Goal: Information Seeking & Learning: Check status

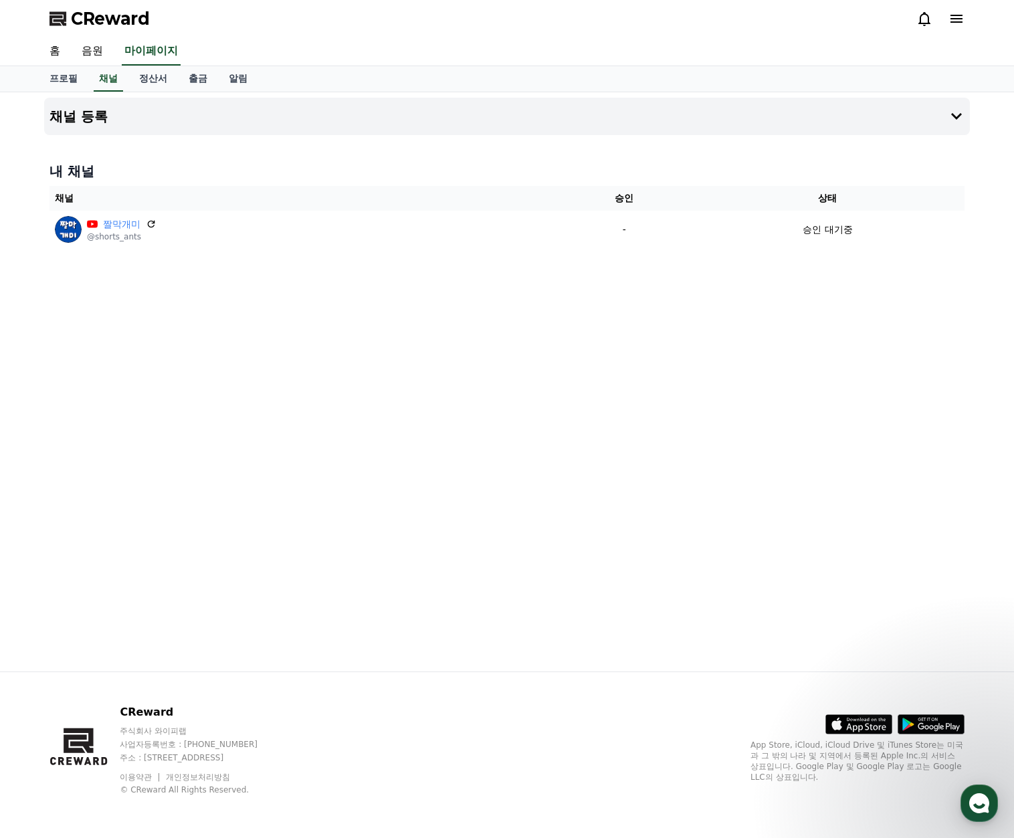
click at [564, 371] on div "채널 등록 내 채널 채널 승인 상태 짤막개미 @shorts_ants - 승인 대기중" at bounding box center [507, 381] width 937 height 579
click at [100, 25] on span "CReward" at bounding box center [110, 18] width 79 height 21
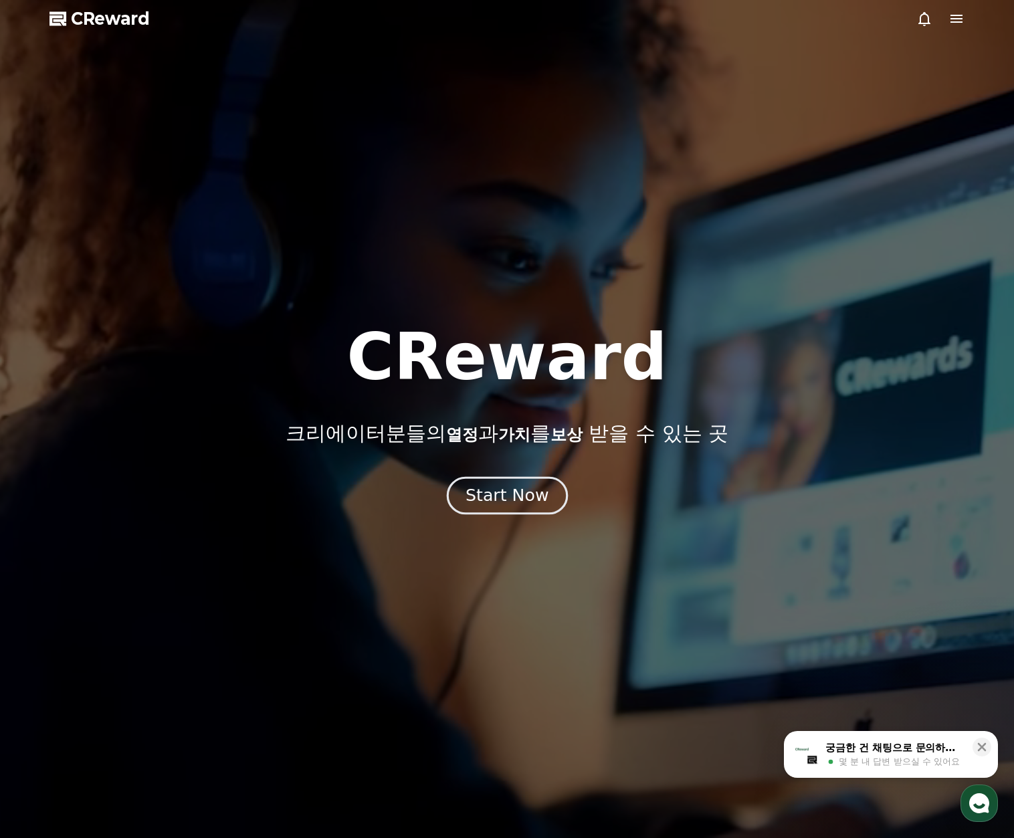
click at [517, 497] on div "Start Now" at bounding box center [507, 495] width 83 height 23
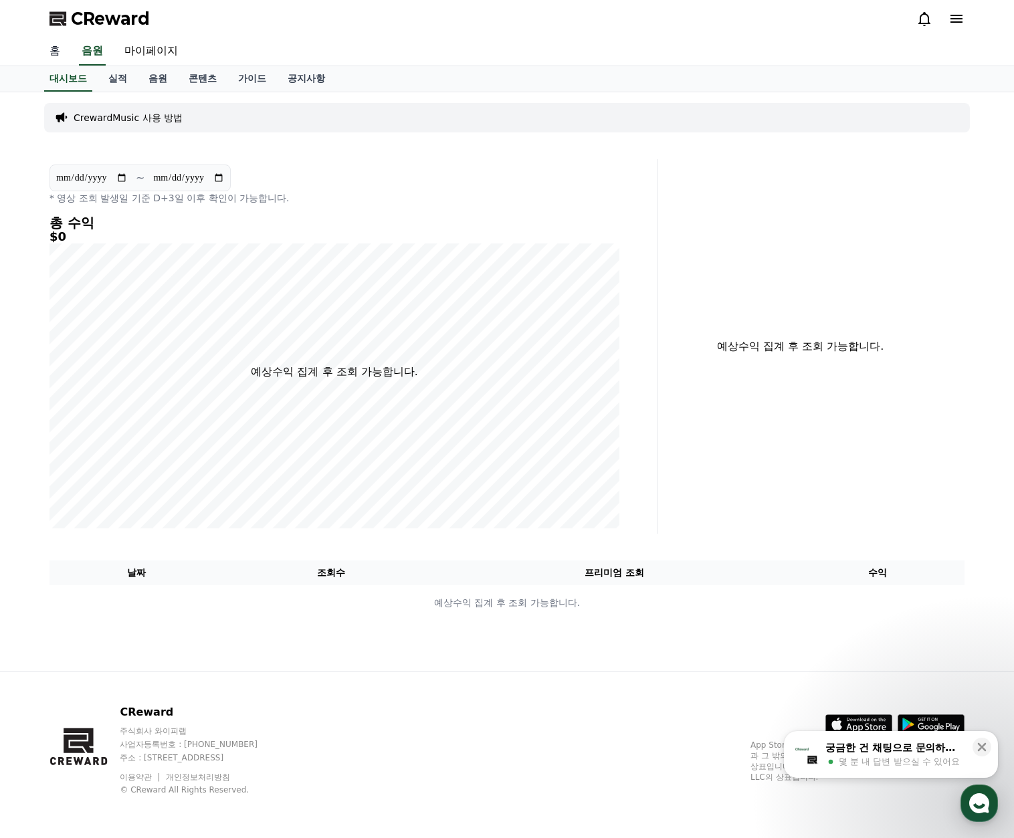
click at [61, 49] on link "홈" at bounding box center [55, 51] width 32 height 28
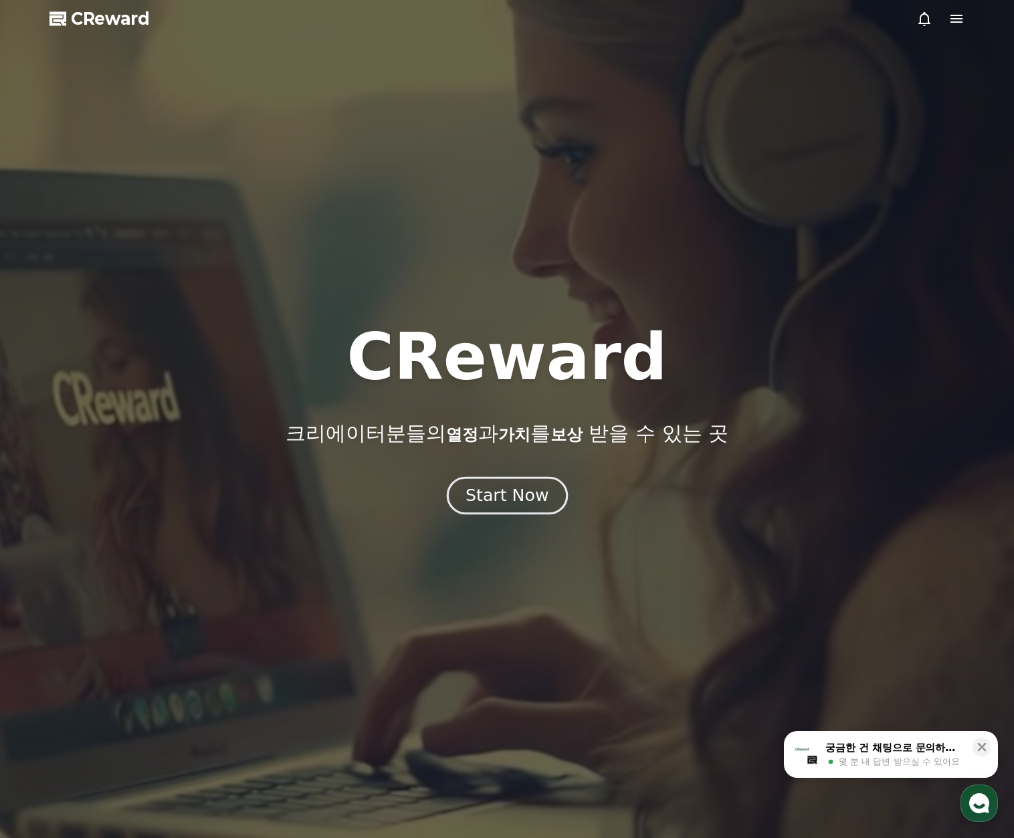
click at [527, 496] on div "Start Now" at bounding box center [507, 495] width 83 height 23
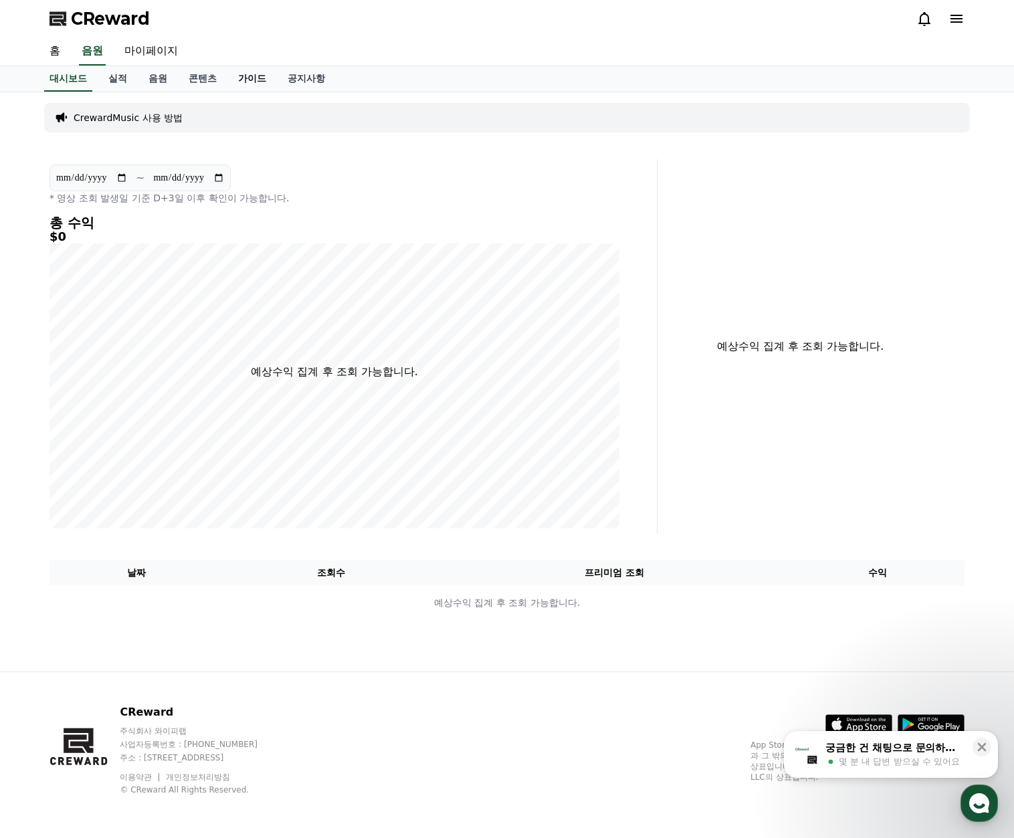
click at [258, 83] on link "가이드" at bounding box center [252, 78] width 50 height 25
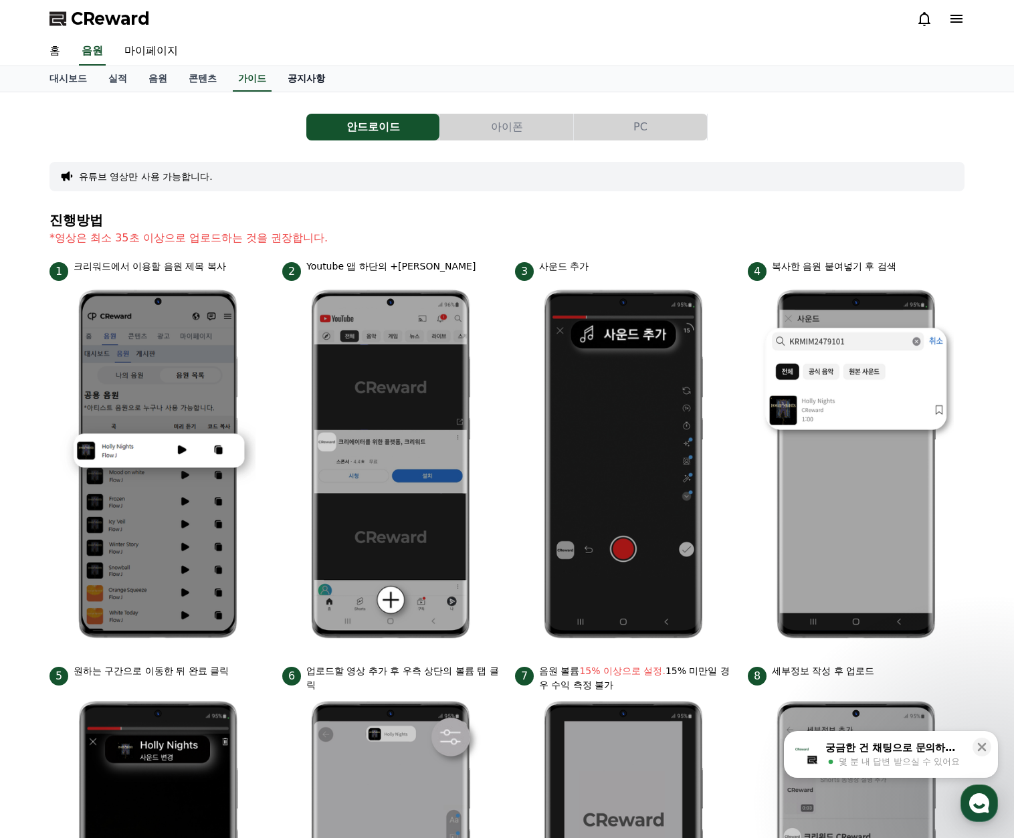
click at [310, 82] on link "공지사항" at bounding box center [306, 78] width 59 height 25
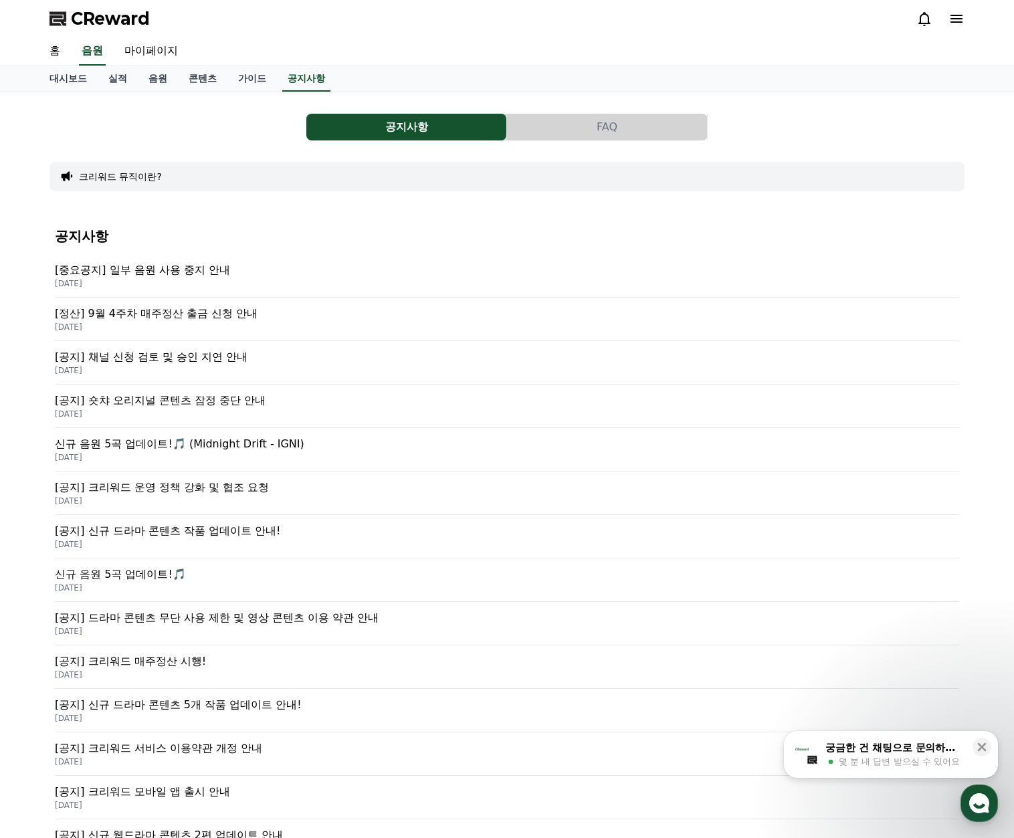
click at [220, 361] on p "[공지] 채널 신청 검토 및 승인 지연 안내" at bounding box center [507, 357] width 904 height 16
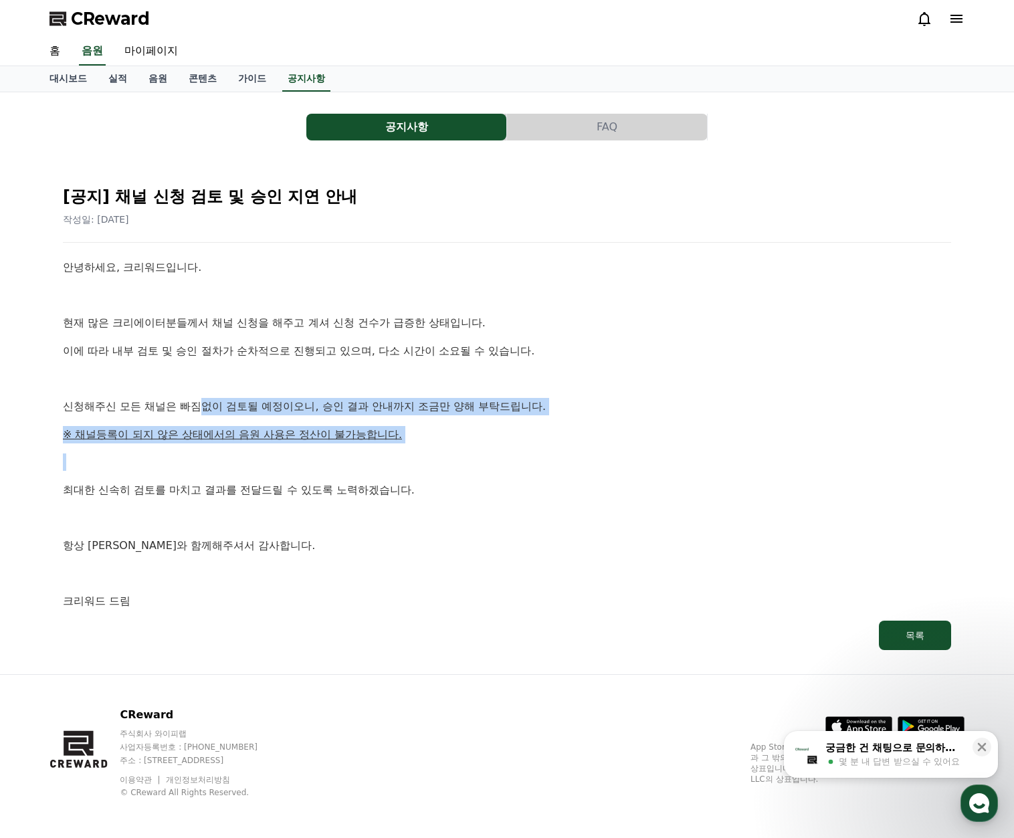
drag, startPoint x: 490, startPoint y: 456, endPoint x: 474, endPoint y: 437, distance: 25.2
click at [215, 413] on div "안녕하세요, 크리워드입니다. 현재 많은 크리에이터분들께서 채널 신청을 해주고 계셔 신청 건수가 급증한 상태입니다. 이에 따라 내부 검토 및 승…" at bounding box center [507, 434] width 888 height 351
click at [476, 438] on p "※ 채널등록이 되지 않은 상태에서의 음원 사용은 정산이 불가능합니다." at bounding box center [507, 434] width 888 height 17
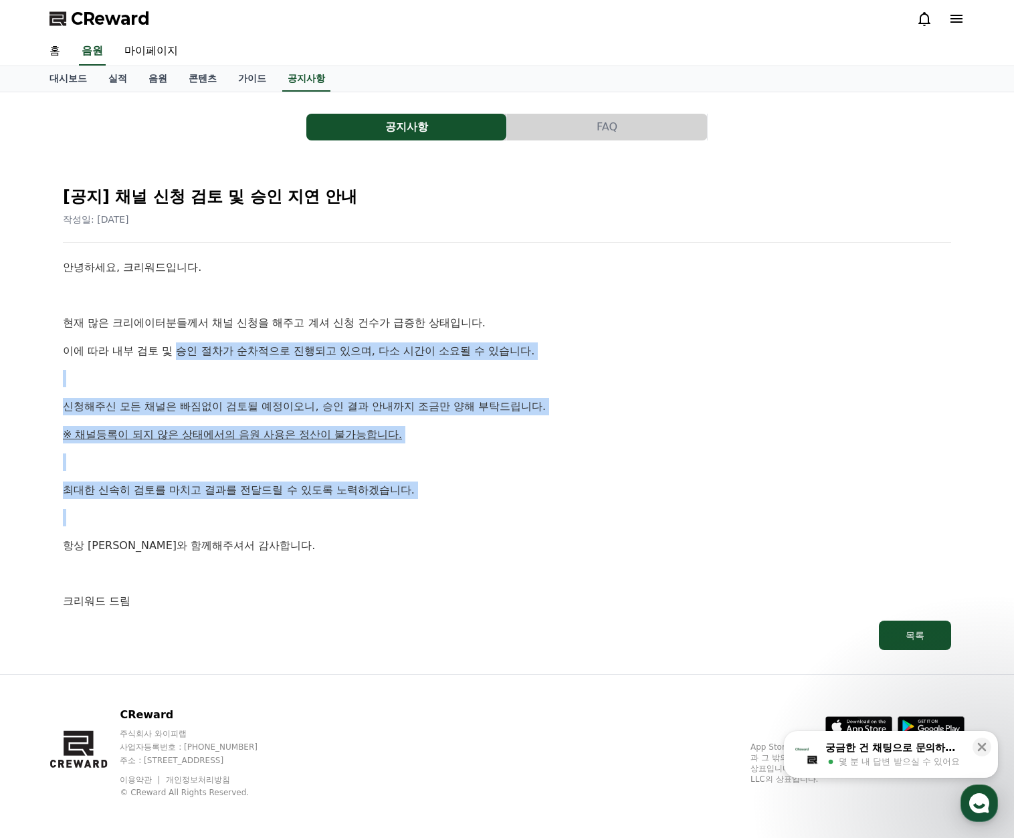
drag, startPoint x: 415, startPoint y: 500, endPoint x: 179, endPoint y: 337, distance: 286.5
click at [179, 337] on div "안녕하세요, 크리워드입니다. 현재 많은 크리에이터분들께서 채널 신청을 해주고 계셔 신청 건수가 급증한 상태입니다. 이에 따라 내부 검토 및 승…" at bounding box center [507, 434] width 888 height 351
click at [535, 353] on p "이에 따라 내부 검토 및 승인 절차가 순차적으로 진행되고 있으며, 다소 시간이 소요될 수 있습니다." at bounding box center [507, 351] width 888 height 17
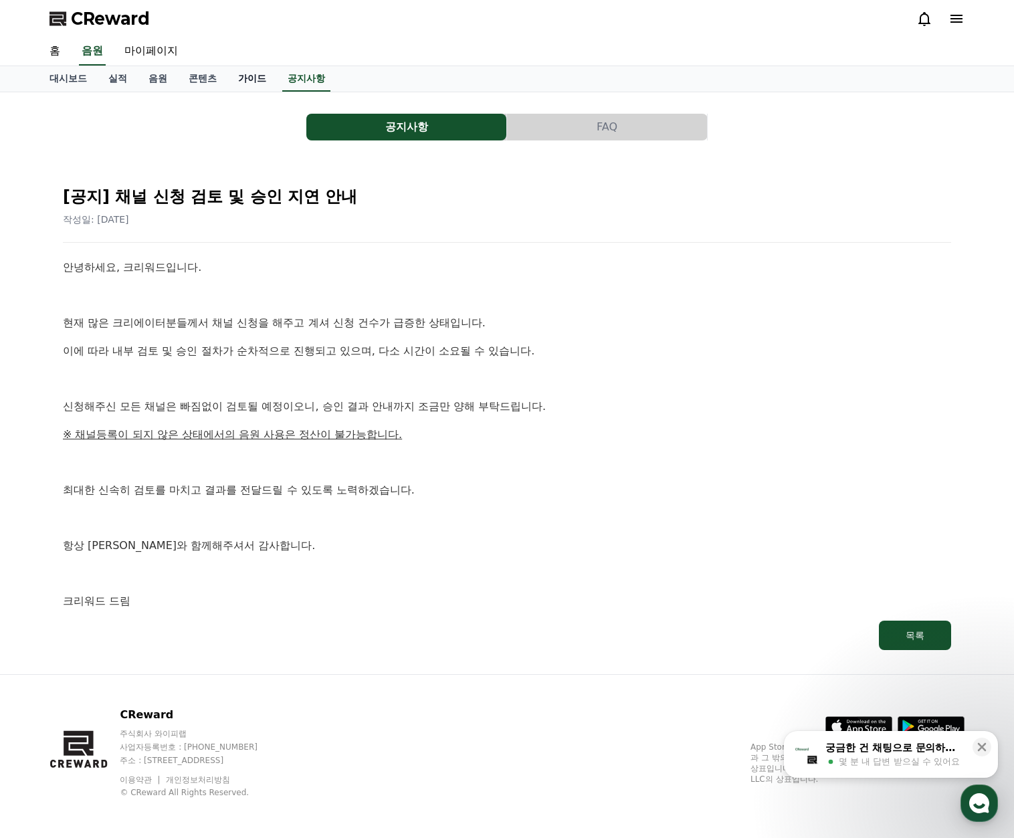
click at [256, 72] on link "가이드" at bounding box center [252, 78] width 50 height 25
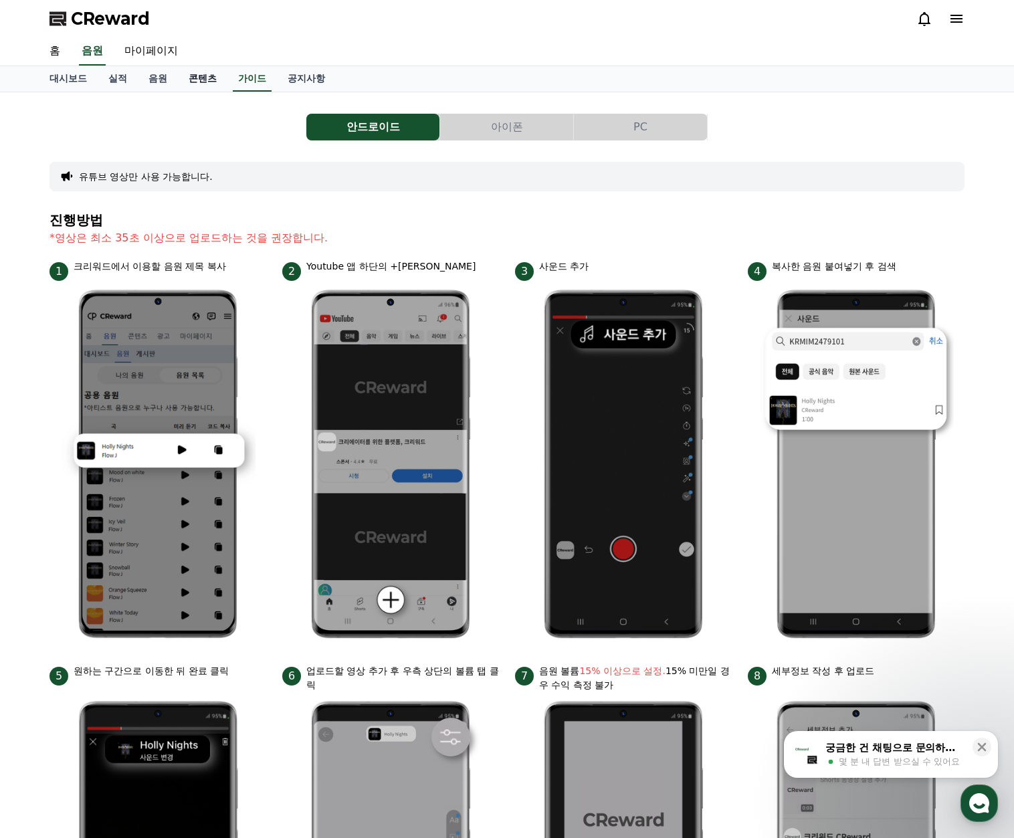
click at [201, 76] on link "콘텐츠" at bounding box center [203, 78] width 50 height 25
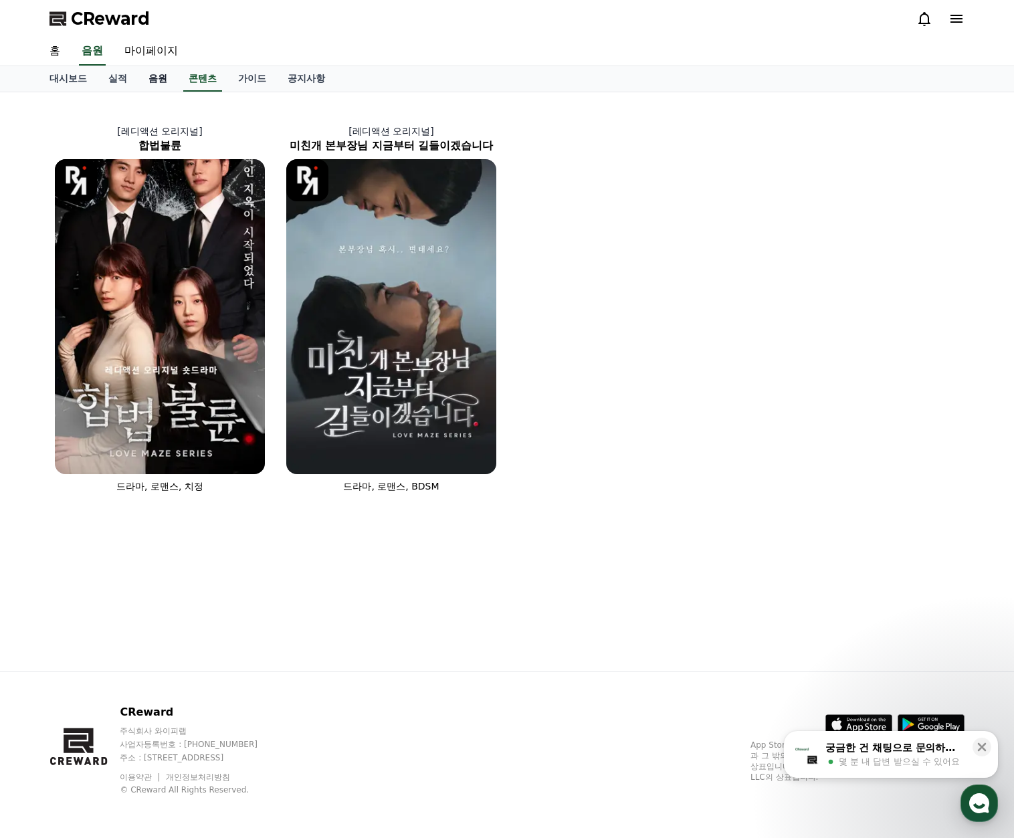
click at [154, 84] on link "음원" at bounding box center [158, 78] width 40 height 25
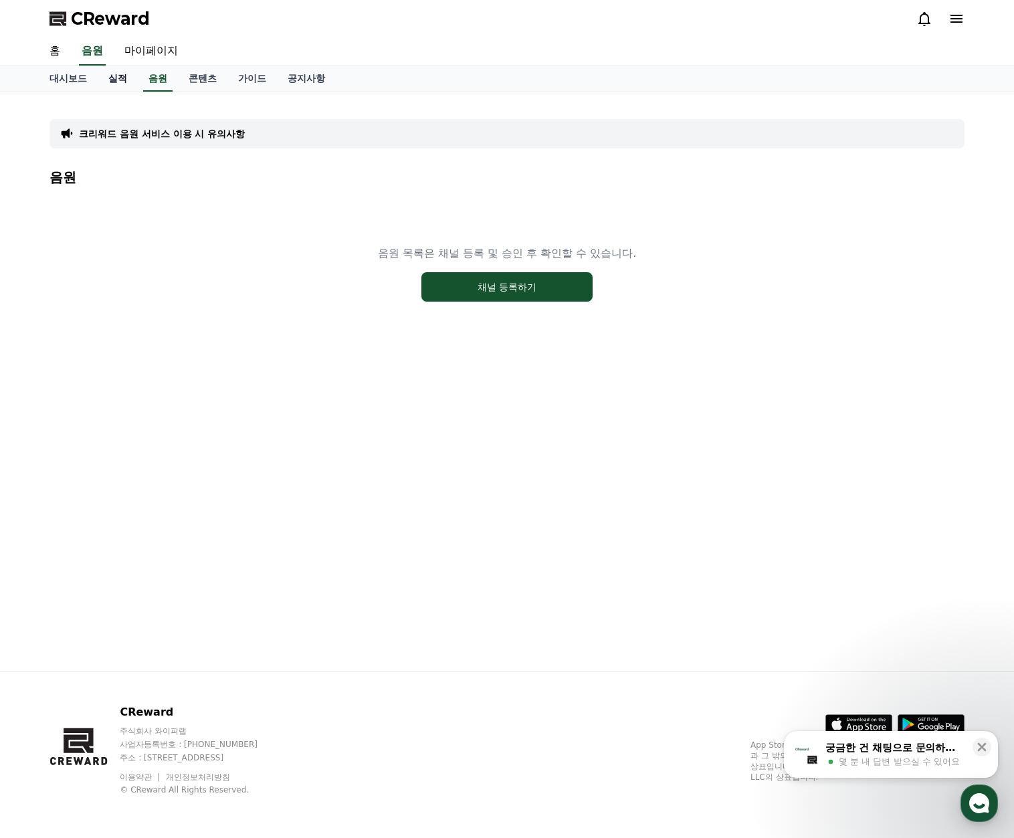
click at [125, 82] on link "실적" at bounding box center [118, 78] width 40 height 25
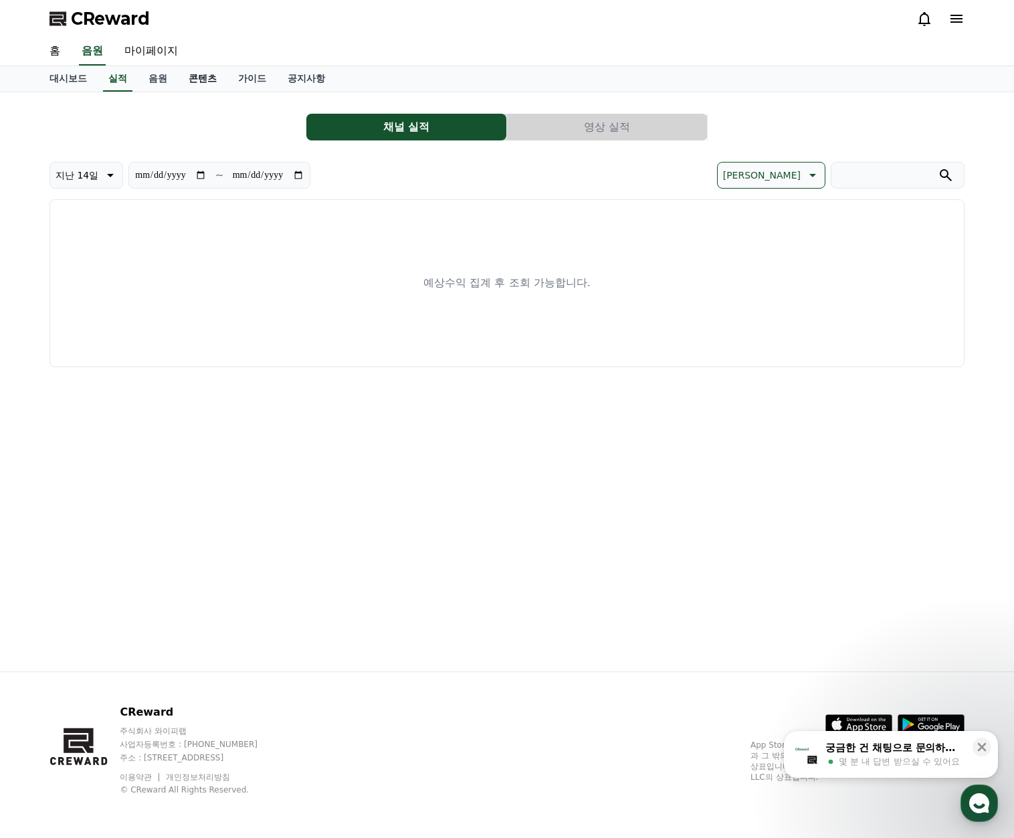
click at [183, 84] on link "콘텐츠" at bounding box center [203, 78] width 50 height 25
